Goal: Contribute content: Contribute content

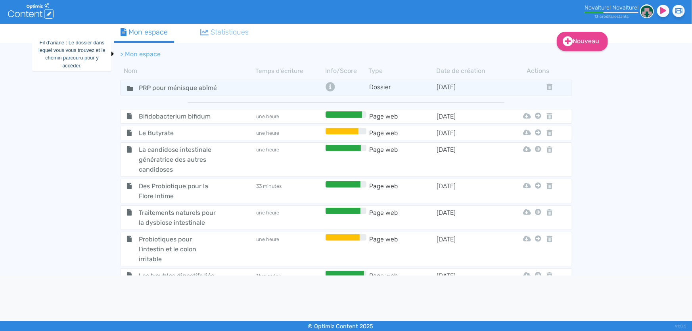
click at [135, 50] on li "> Mon espace" at bounding box center [141, 55] width 40 height 10
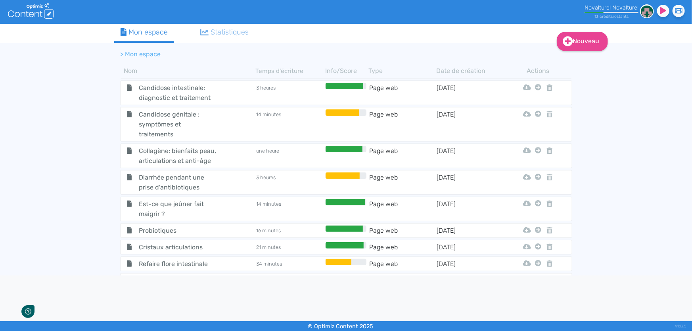
scroll to position [694, 0]
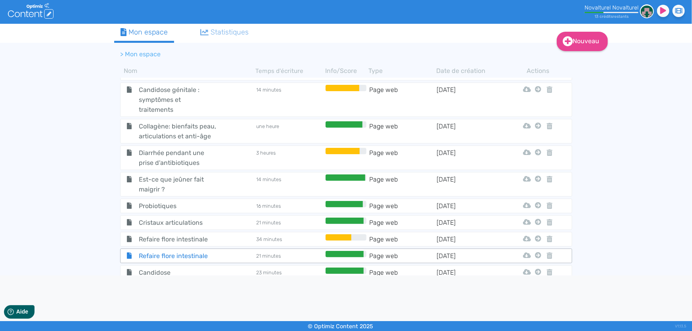
click at [192, 251] on span "Refaire flore intestinale" at bounding box center [177, 256] width 89 height 10
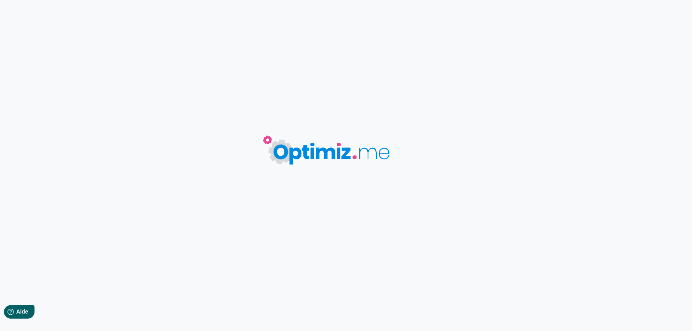
type input "Refaire flore intestinale"
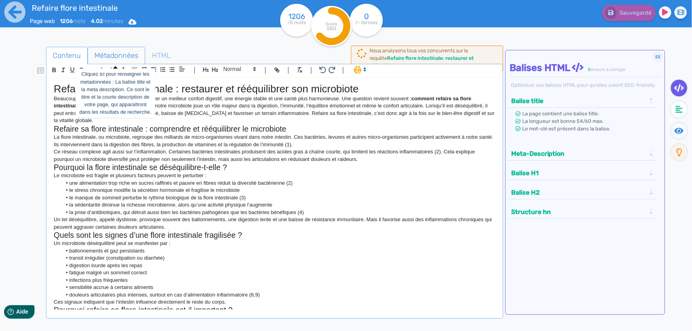
click at [128, 53] on span "Métadonnées" at bounding box center [116, 55] width 57 height 21
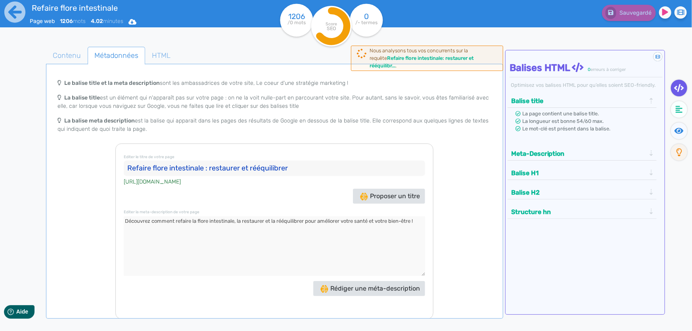
drag, startPoint x: 295, startPoint y: 164, endPoint x: 125, endPoint y: 163, distance: 169.3
click at [125, 163] on input "Refaire flore intestinale : restaurer et rééquilibrer" at bounding box center [274, 169] width 301 height 16
click at [209, 222] on textarea at bounding box center [274, 246] width 301 height 59
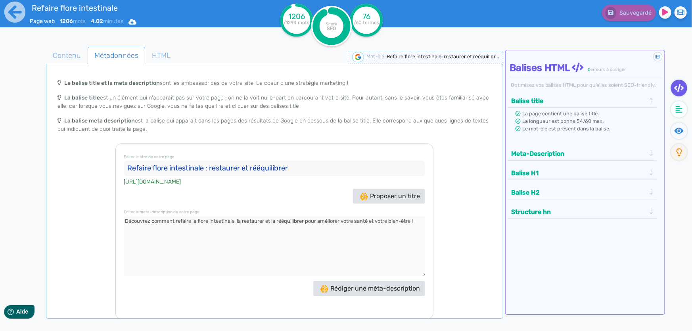
drag, startPoint x: 296, startPoint y: 168, endPoint x: 112, endPoint y: 167, distance: 184.0
click at [112, 167] on div "Le balise title et la meta description sont les ambassadrices de votre site, Le…" at bounding box center [275, 197] width 454 height 244
click at [66, 57] on span "Contenu" at bounding box center [66, 55] width 41 height 21
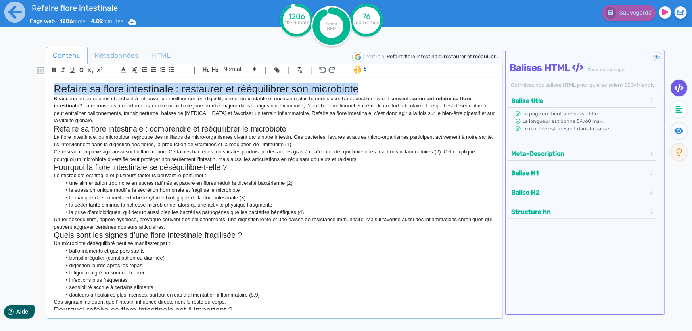
drag, startPoint x: 54, startPoint y: 88, endPoint x: 368, endPoint y: 85, distance: 314.9
click at [368, 85] on h1 "Refaire sa flore intestinale : restaurer et rééquilibrer son microbiote" at bounding box center [274, 89] width 441 height 12
copy h1 "Refaire sa flore intestinale : restaurer et rééquilibrer son microbiote"
click at [435, 81] on div "Refaire sa flore intestinale : restaurer et rééquilibrer son microbiote Beaucou…" at bounding box center [274, 194] width 453 height 232
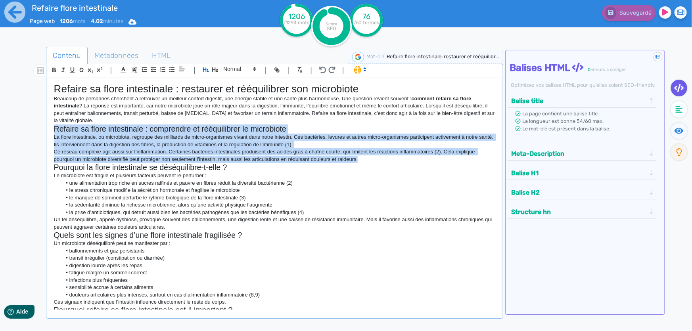
drag, startPoint x: 53, startPoint y: 128, endPoint x: 358, endPoint y: 161, distance: 306.8
click at [358, 161] on div "Refaire sa flore intestinale : restaurer et rééquilibrer son microbiote Beaucou…" at bounding box center [274, 194] width 453 height 232
copy div "Refaire sa flore intestinale : comprendre et rééquilibrer le microbiote La flor…"
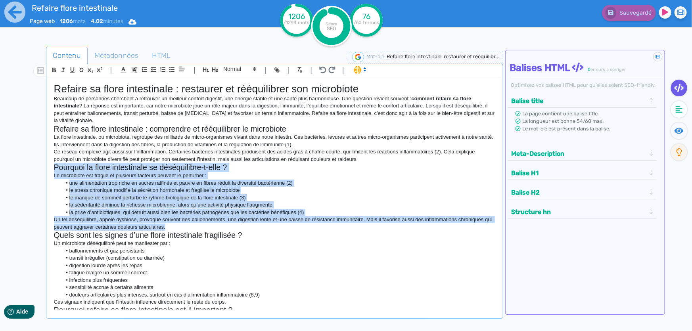
drag, startPoint x: 52, startPoint y: 170, endPoint x: 363, endPoint y: 228, distance: 316.6
click at [363, 228] on div "Refaire sa flore intestinale : restaurer et rééquilibrer son microbiote Beaucou…" at bounding box center [274, 194] width 453 height 232
click at [284, 197] on li "le manque de sommeil perturbe le rythme biologique de la flore intestinale (3)" at bounding box center [278, 197] width 434 height 7
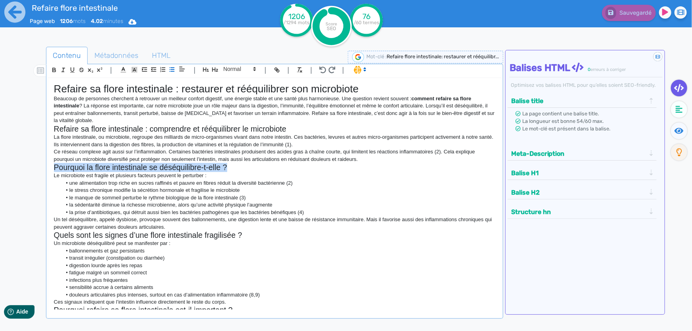
drag, startPoint x: 229, startPoint y: 169, endPoint x: 47, endPoint y: 167, distance: 182.0
click at [48, 167] on div "Refaire sa flore intestinale : restaurer et rééquilibrer son microbiote Beaucou…" at bounding box center [275, 201] width 454 height 246
click at [363, 70] on icon at bounding box center [364, 69] width 7 height 7
click at [366, 84] on span at bounding box center [368, 86] width 29 height 12
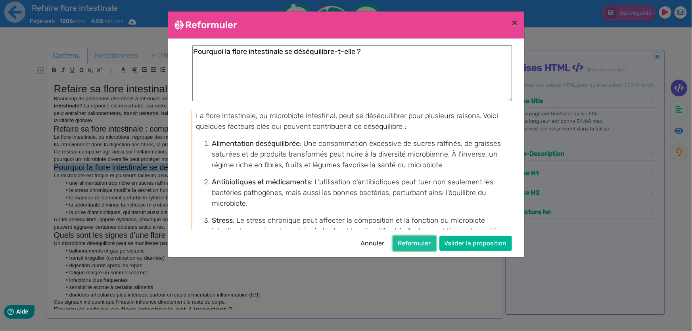
click at [419, 241] on button "Reformuler" at bounding box center [414, 243] width 43 height 15
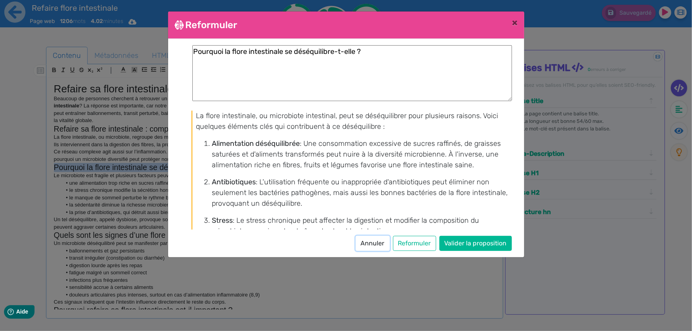
click at [371, 238] on button "Annuler" at bounding box center [373, 243] width 34 height 15
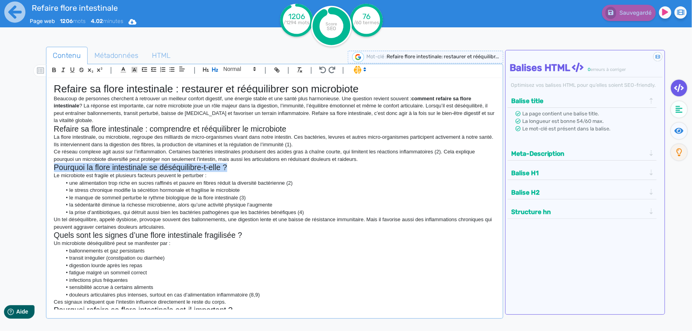
copy h2 "Pourquoi la flore intestinale se déséquilibre-t-elle ?"
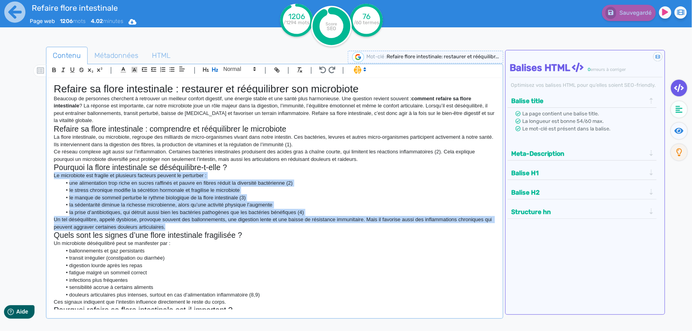
drag, startPoint x: 179, startPoint y: 224, endPoint x: 43, endPoint y: 178, distance: 143.8
click at [43, 178] on div "Contenu Métadonnées HTML | | H3 H4 H5 H6 Normal | | | | Refaire sa flore intest…" at bounding box center [357, 213] width 669 height 336
copy div "Le microbiote est fragile et plusieurs facteurs peuvent le perturber : une alim…"
click at [187, 199] on li "le manque de sommeil perturbe le rythme biologique de la flore intestinale (3)" at bounding box center [278, 197] width 434 height 7
drag, startPoint x: 178, startPoint y: 228, endPoint x: 51, endPoint y: 171, distance: 138.8
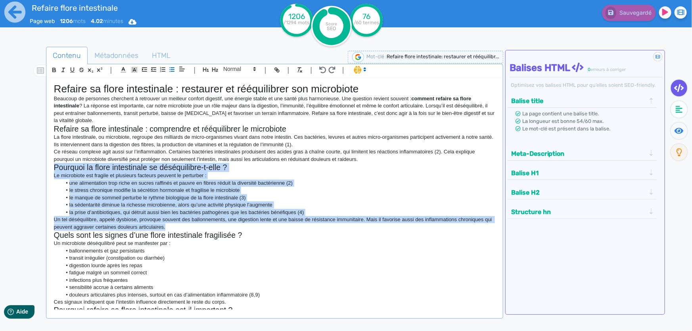
click at [51, 171] on div "Refaire sa flore intestinale : restaurer et rééquilibrer son microbiote Beaucou…" at bounding box center [274, 194] width 453 height 232
copy div "Pourquoi la flore intestinale se déséquilibre-t-elle ? Le microbiote est fragil…"
click at [136, 182] on li "une alimentation trop riche en sucres raffinés et pauvre en fibres réduit la di…" at bounding box center [278, 183] width 434 height 7
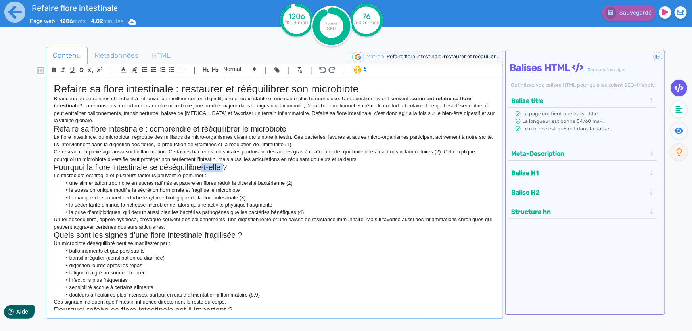
drag, startPoint x: 222, startPoint y: 167, endPoint x: 202, endPoint y: 167, distance: 19.8
click at [202, 167] on h2 "Pourquoi la flore intestinale se déséquilibre-t-elle ?" at bounding box center [274, 167] width 441 height 9
click at [316, 178] on p "Le microbiote est fragile et plusieurs facteurs peuvent le perturber :" at bounding box center [274, 175] width 441 height 7
click at [374, 110] on p "Beaucoup de personnes cherchent à retrouver un meilleur confort digestif, une é…" at bounding box center [274, 109] width 441 height 29
click at [311, 220] on p "Un tel déséquilibre, appelé dysbiose, provoque souvent des ballonnements, une d…" at bounding box center [274, 223] width 441 height 15
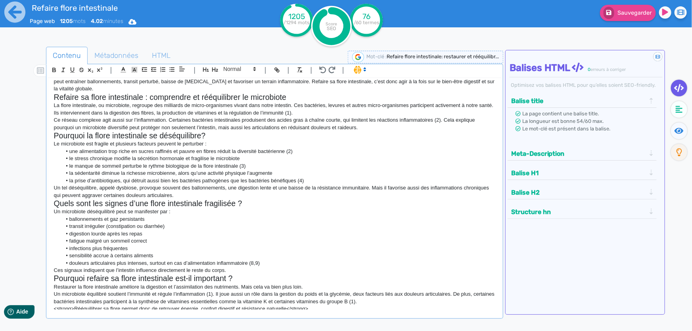
scroll to position [72, 0]
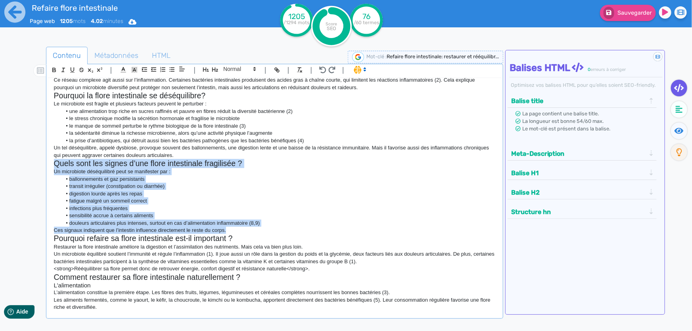
drag, startPoint x: 54, startPoint y: 165, endPoint x: 231, endPoint y: 227, distance: 187.4
click at [231, 227] on div "Refaire sa flore intestinale : restaurer et rééquilibrer son microbiote Beaucou…" at bounding box center [274, 194] width 453 height 232
copy div "Quels sont les signes d’une flore intestinale fragilisée ? Un microbiote déséqu…"
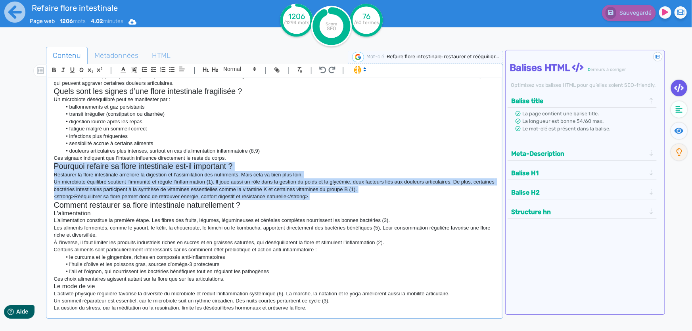
drag, startPoint x: 53, startPoint y: 168, endPoint x: 341, endPoint y: 198, distance: 289.8
click at [341, 198] on div "Refaire sa flore intestinale : restaurer et rééquilibrer son microbiote Beaucou…" at bounding box center [274, 194] width 453 height 232
copy div "Pourquoi refaire sa flore intestinale est-il important ? Restaurer la flore int…"
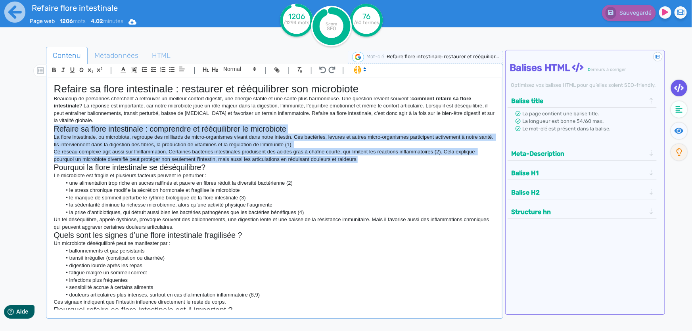
drag, startPoint x: 358, startPoint y: 160, endPoint x: 51, endPoint y: 130, distance: 308.7
click at [51, 130] on div "Refaire sa flore intestinale : restaurer et rééquilibrer son microbiote Beaucou…" at bounding box center [274, 194] width 453 height 232
copy div "Refaire sa flore intestinale : comprendre et rééquilibrer le microbiote La flor…"
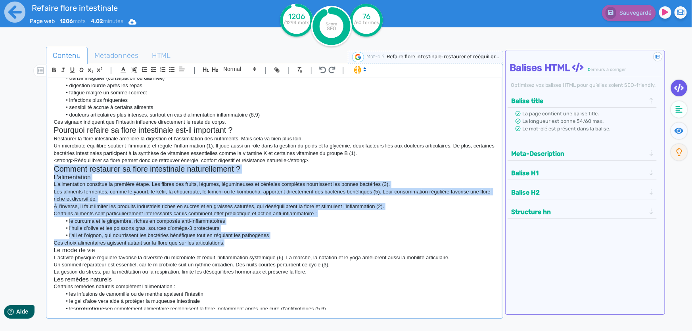
scroll to position [252, 0]
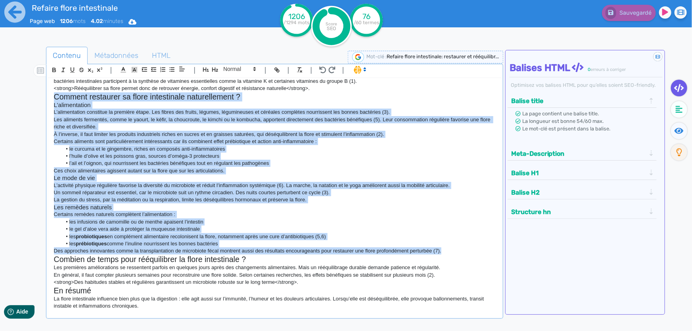
drag, startPoint x: 53, startPoint y: 168, endPoint x: 446, endPoint y: 250, distance: 401.5
click at [446, 250] on div "Refaire sa flore intestinale : restaurer et rééquilibrer son microbiote Beaucou…" at bounding box center [274, 194] width 453 height 232
copy div "Comment restaurer sa flore intestinale naturellement ? L’alimentation L’aliment…"
